Goal: Book appointment/travel/reservation

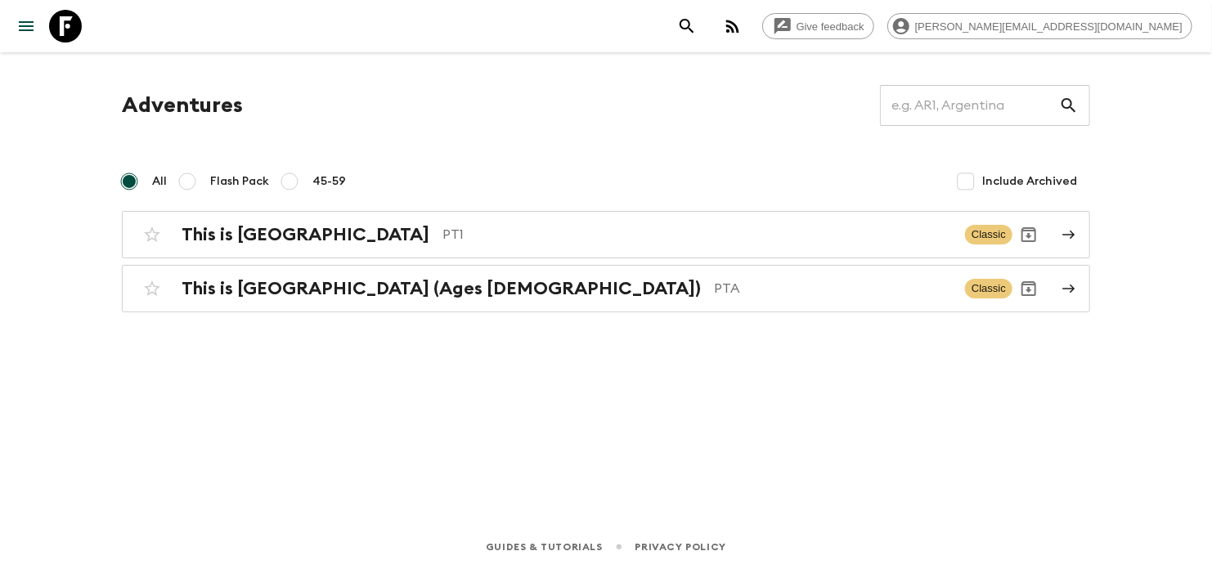
click at [586, 258] on div "This is Portugal PT1 Classic This is [GEOGRAPHIC_DATA] (Ages [DEMOGRAPHIC_DATA]…" at bounding box center [606, 261] width 968 height 101
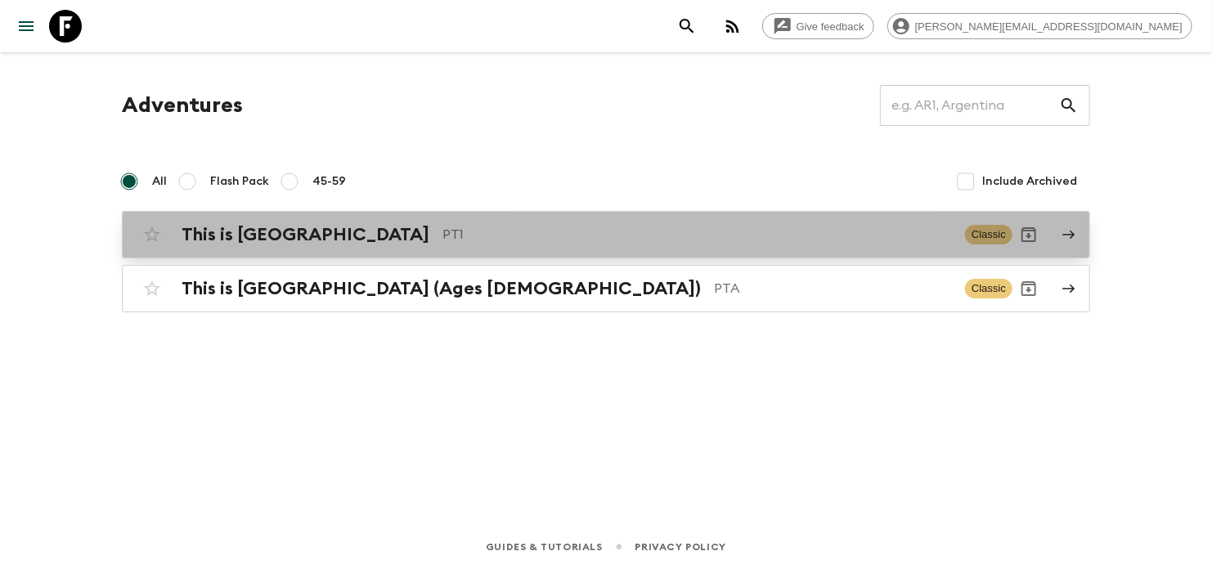
click at [613, 245] on div "This is Portugal PT1 Classic" at bounding box center [574, 234] width 877 height 33
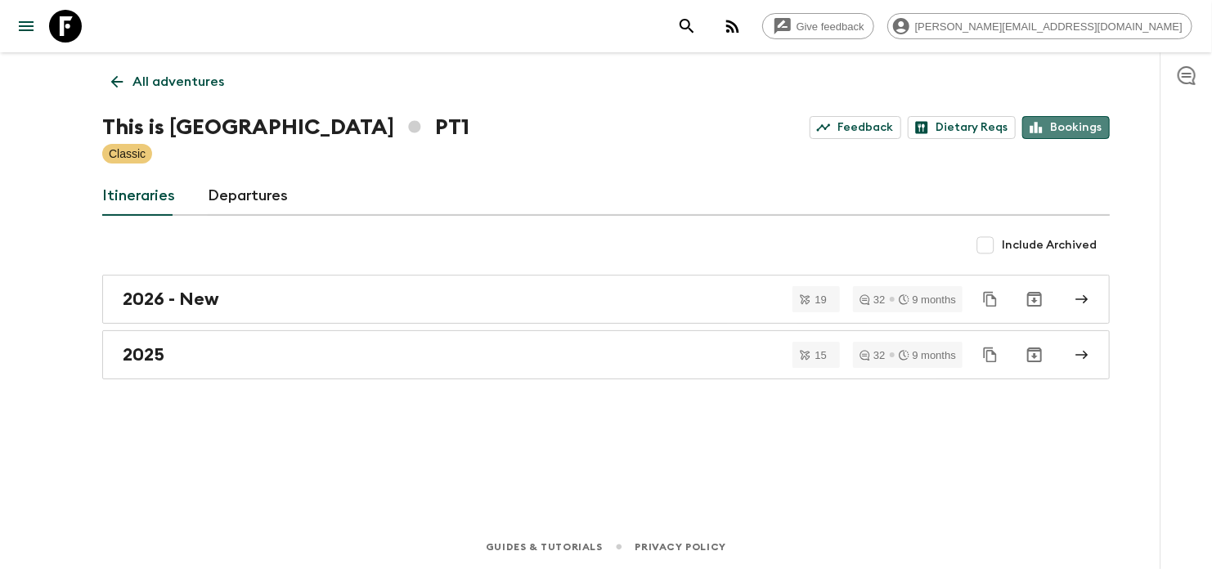
click at [1079, 133] on link "Bookings" at bounding box center [1066, 127] width 88 height 23
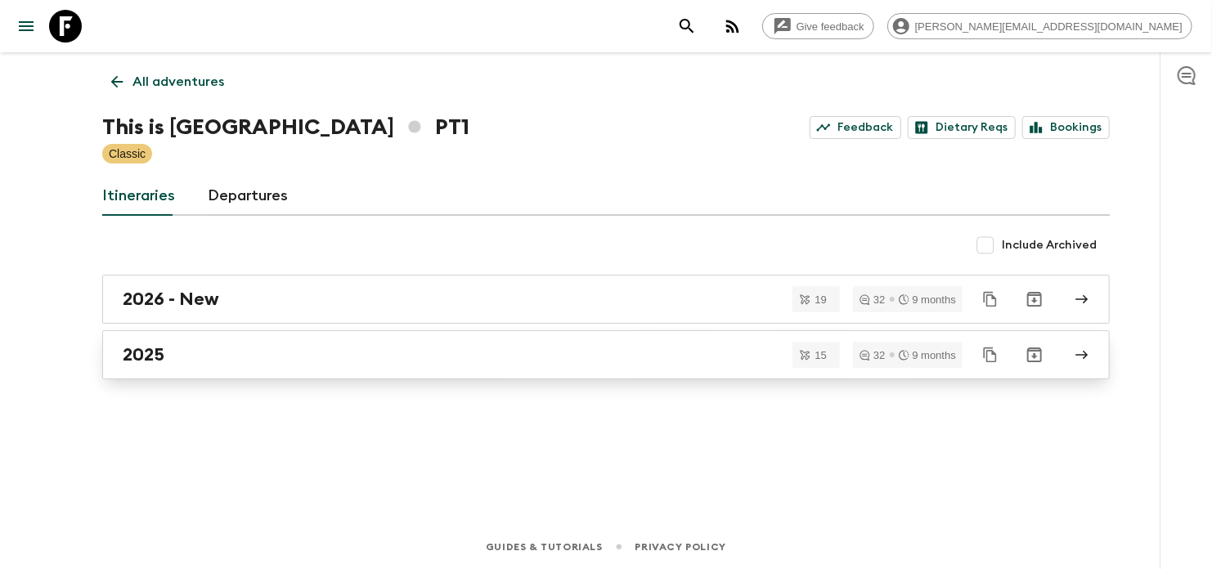
click at [344, 364] on div "2025" at bounding box center [591, 354] width 936 height 21
